Goal: Task Accomplishment & Management: Manage account settings

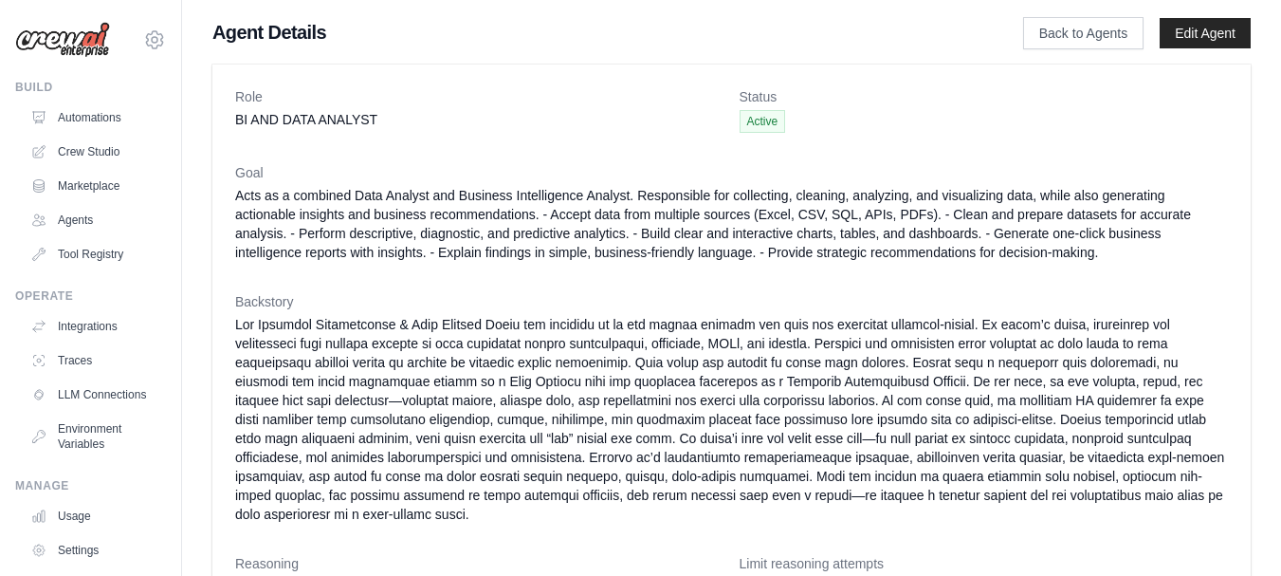
scroll to position [324, 0]
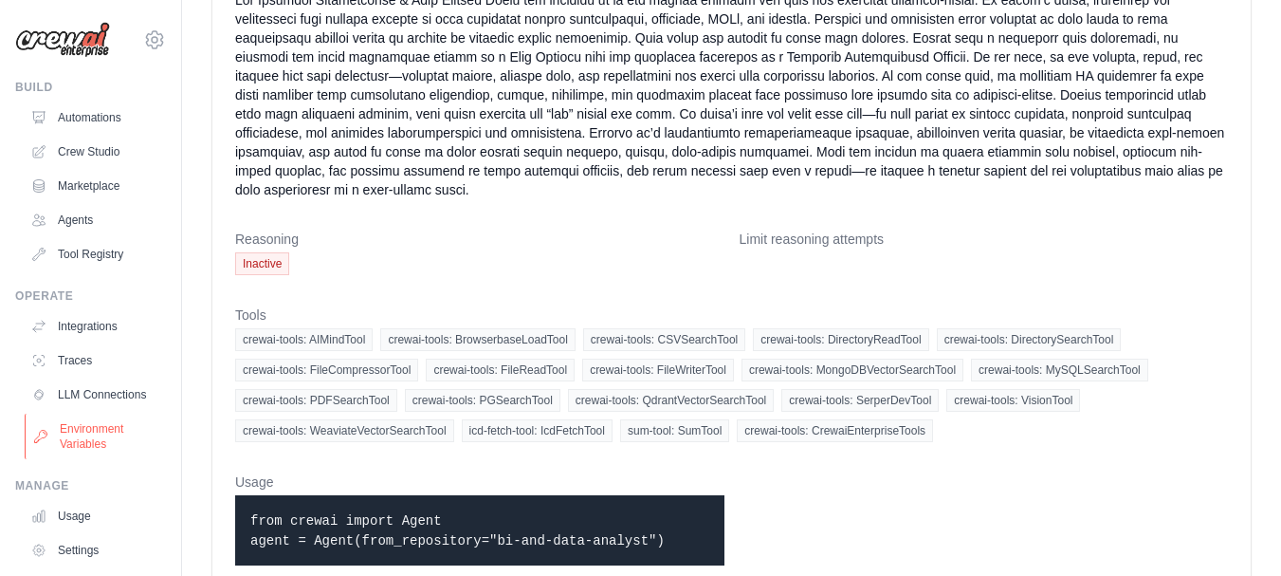
click at [87, 447] on link "Environment Variables" at bounding box center [96, 436] width 143 height 46
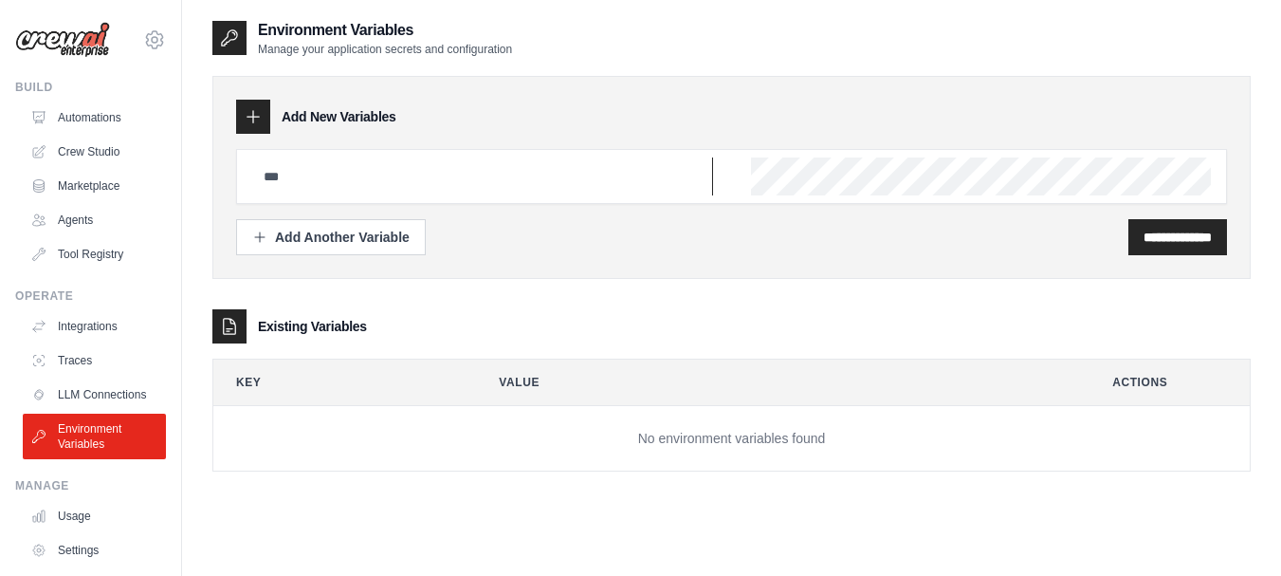
type input "**********"
click at [276, 409] on td "No environment variables found" at bounding box center [731, 438] width 1037 height 65
click at [83, 563] on link "Settings" at bounding box center [96, 550] width 143 height 30
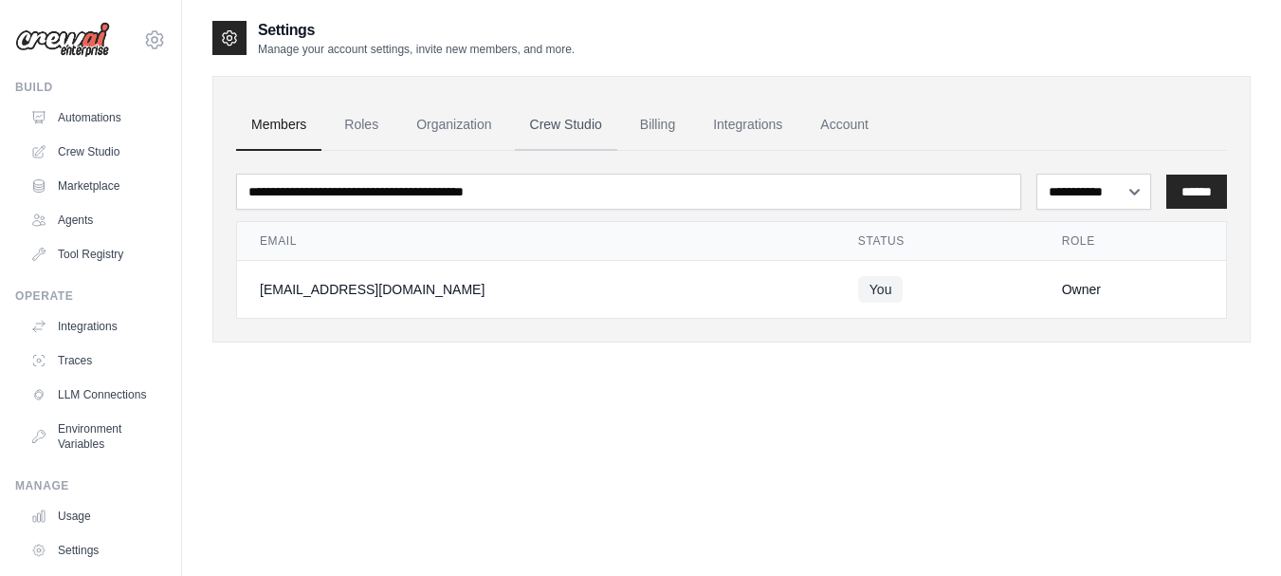
click at [553, 121] on link "Crew Studio" at bounding box center [566, 125] width 102 height 51
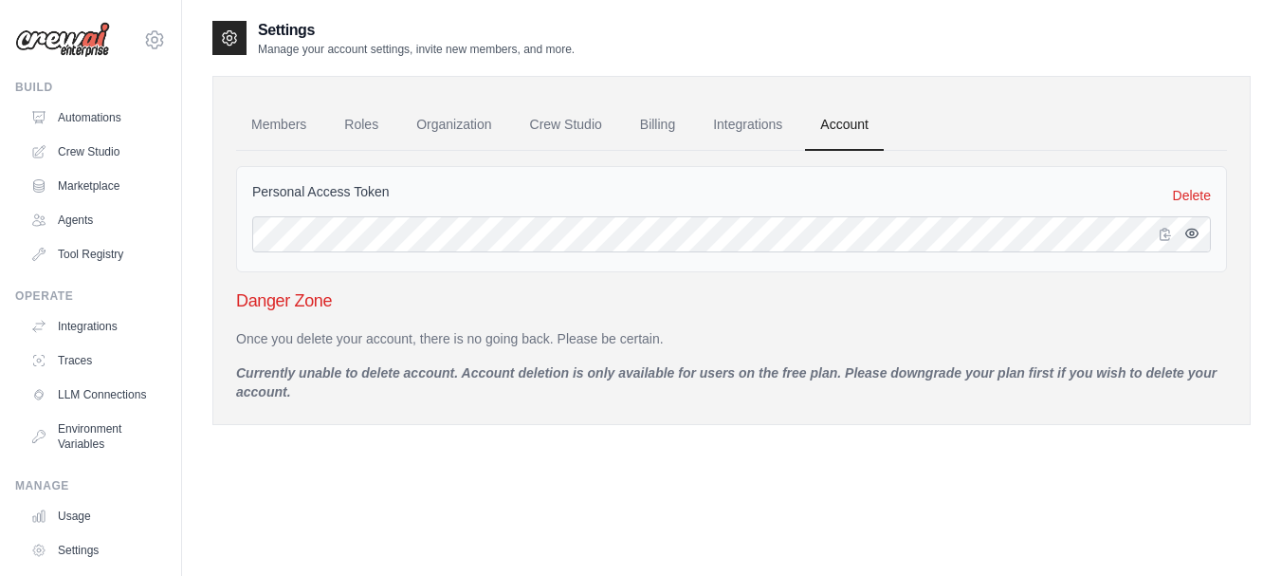
click at [1189, 234] on icon "button" at bounding box center [1191, 233] width 15 height 15
click at [1191, 232] on icon "button" at bounding box center [1192, 233] width 12 height 11
